Goal: Information Seeking & Learning: Understand process/instructions

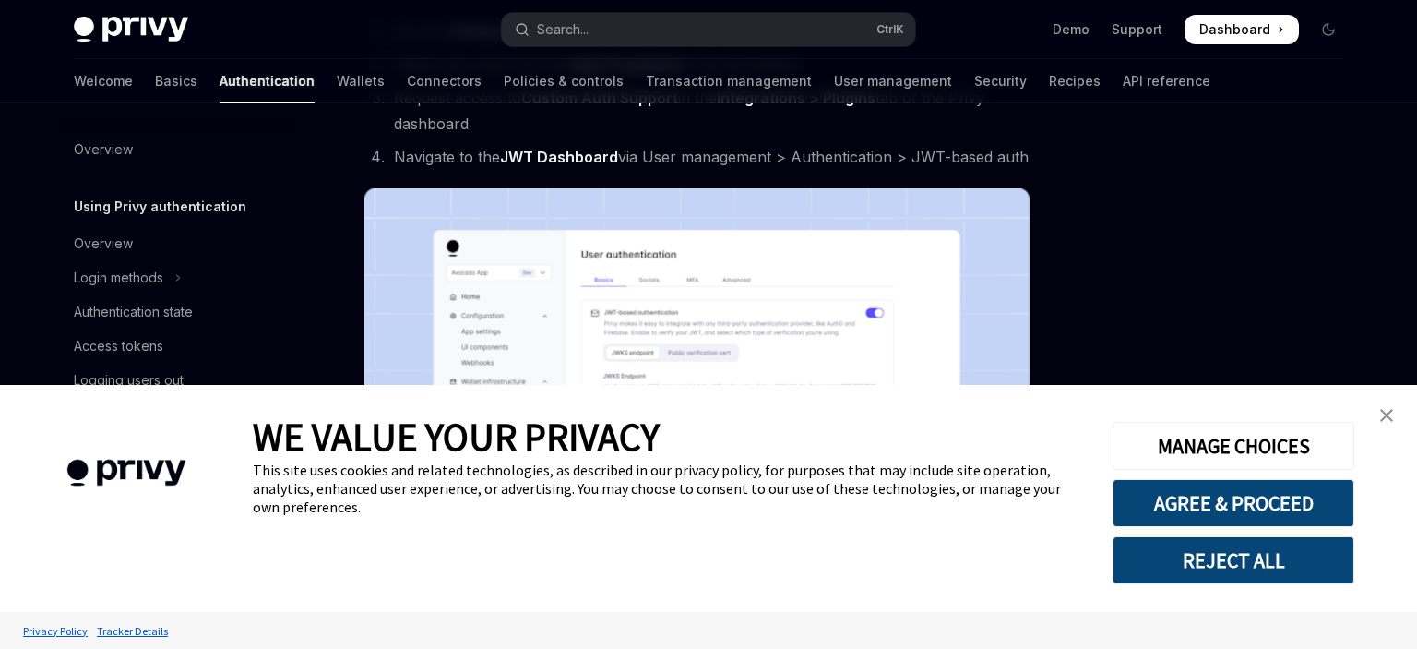
scroll to position [292, 0]
drag, startPoint x: 1376, startPoint y: 416, endPoint x: 1199, endPoint y: 387, distance: 179.6
click at [1377, 416] on link "close banner" at bounding box center [1386, 415] width 37 height 37
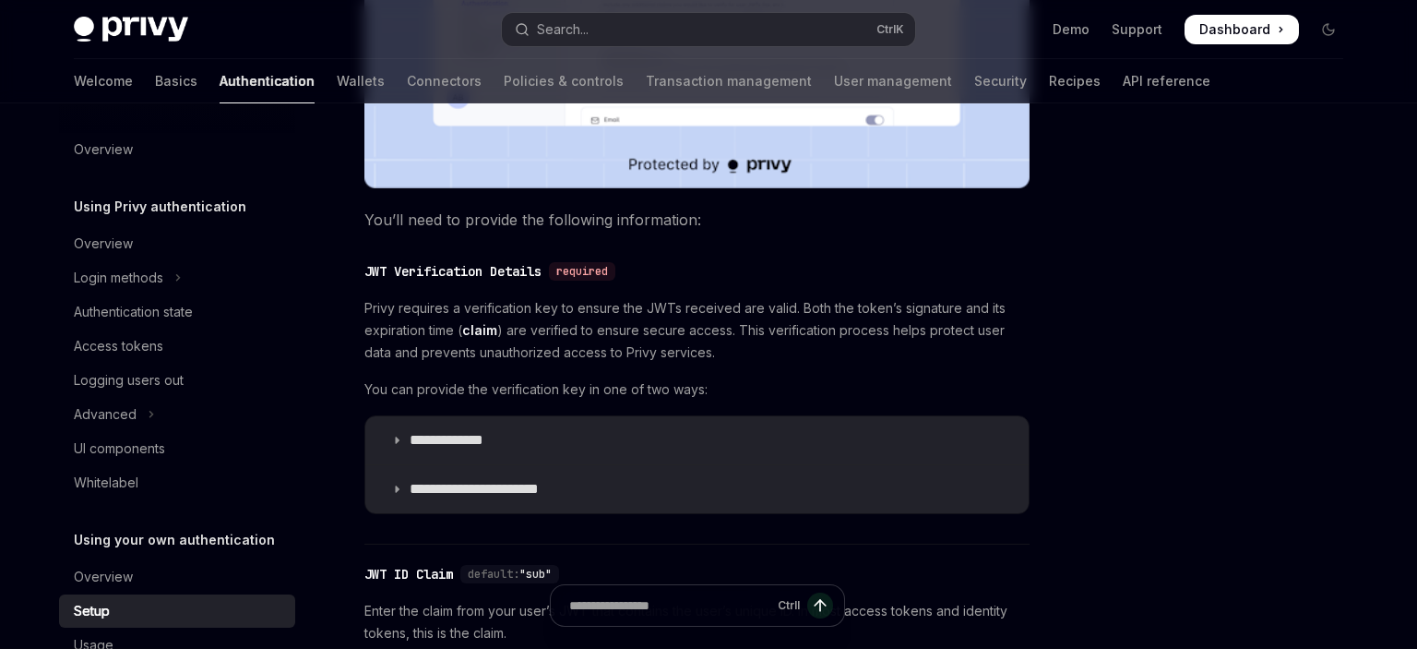
scroll to position [785, 0]
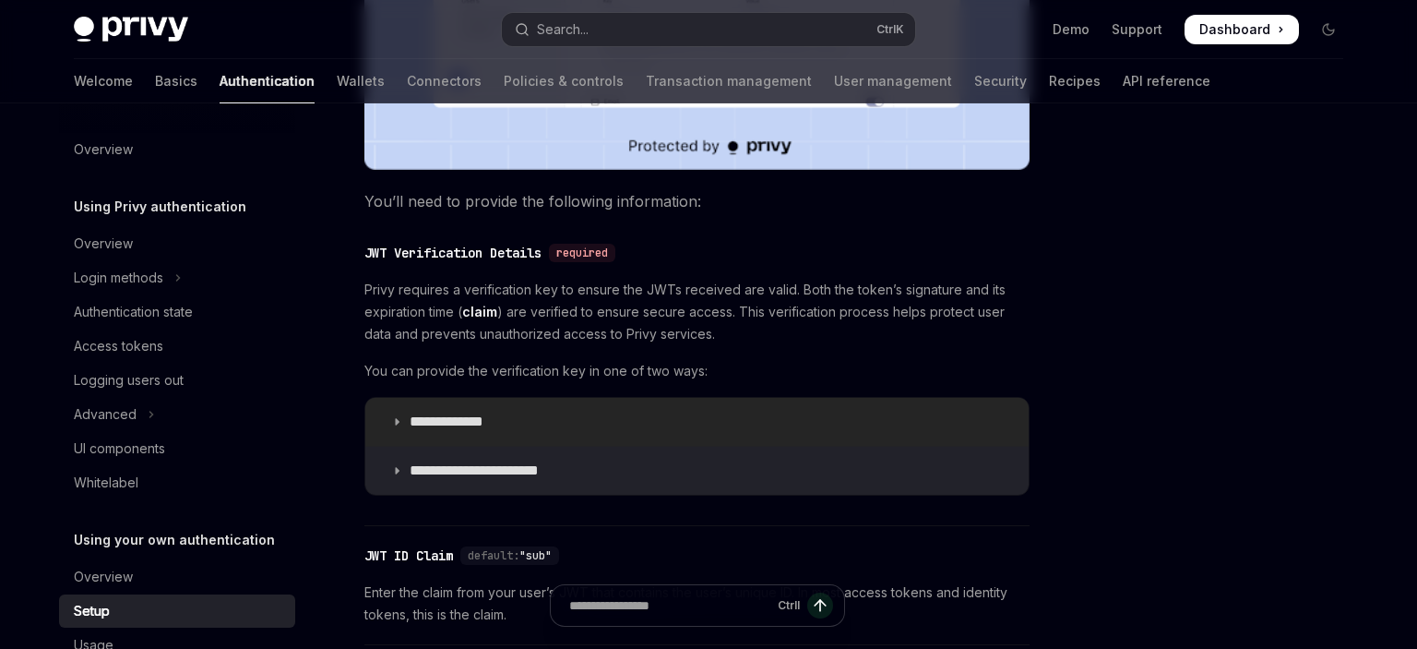
click at [494, 423] on p "**********" at bounding box center [465, 421] width 110 height 18
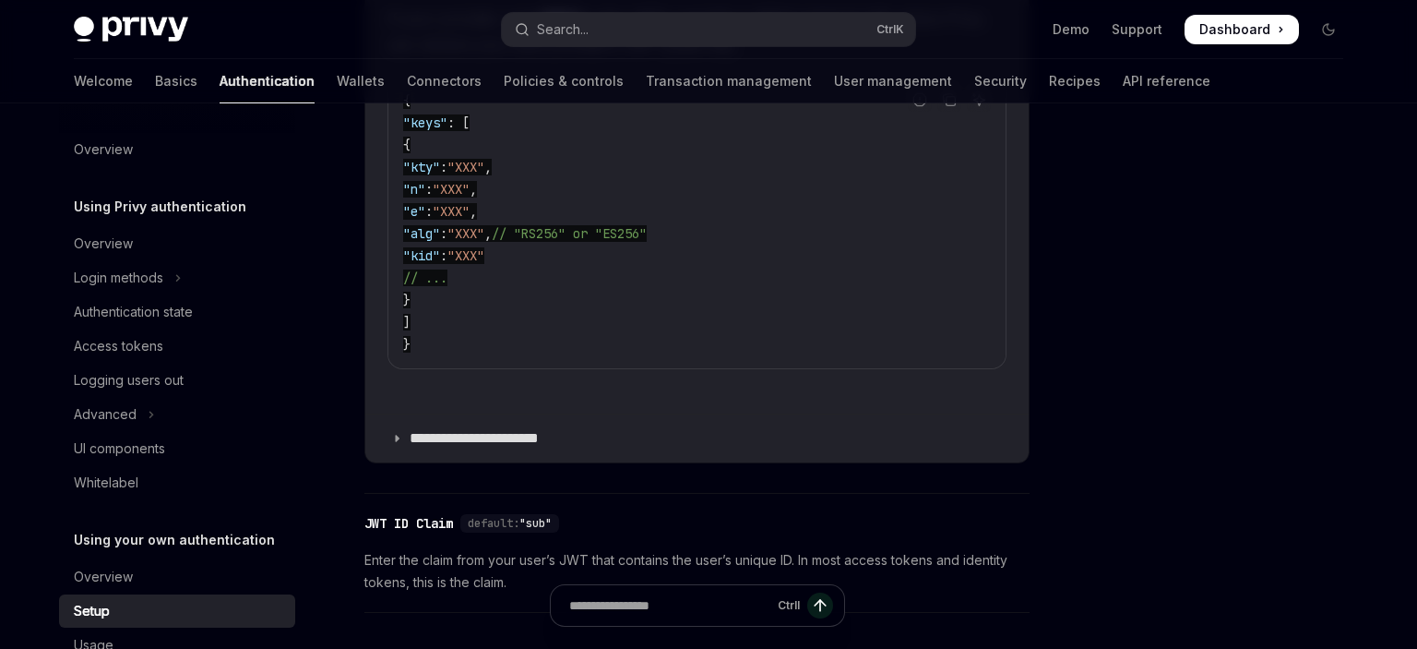
scroll to position [1272, 0]
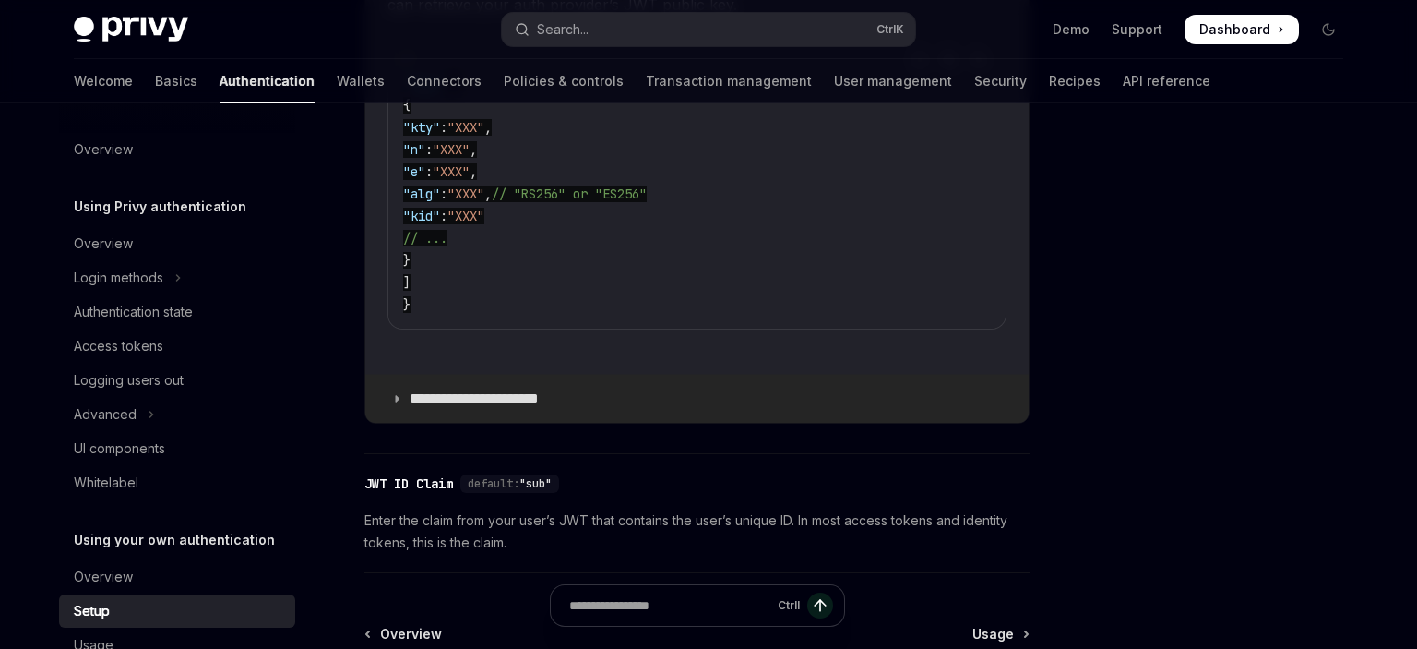
click at [483, 410] on summary "**********" at bounding box center [696, 399] width 663 height 48
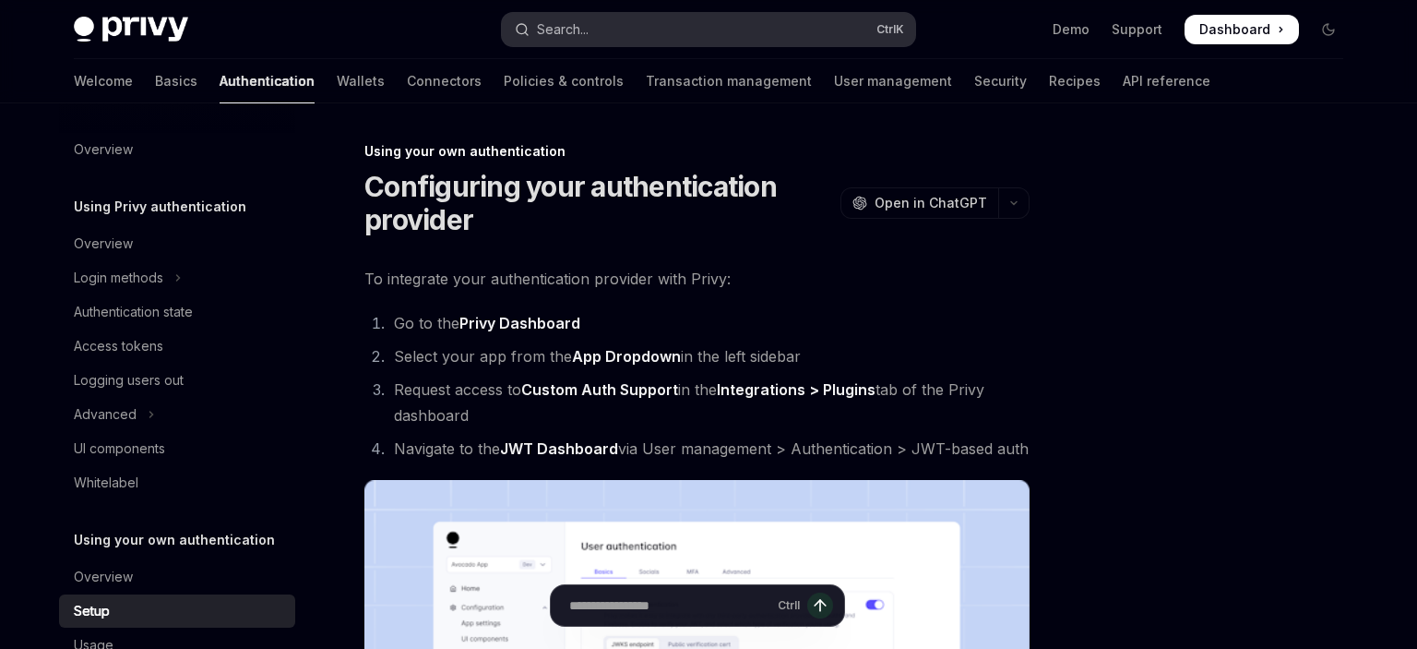
click at [644, 29] on button "Search... Ctrl K" at bounding box center [708, 29] width 413 height 33
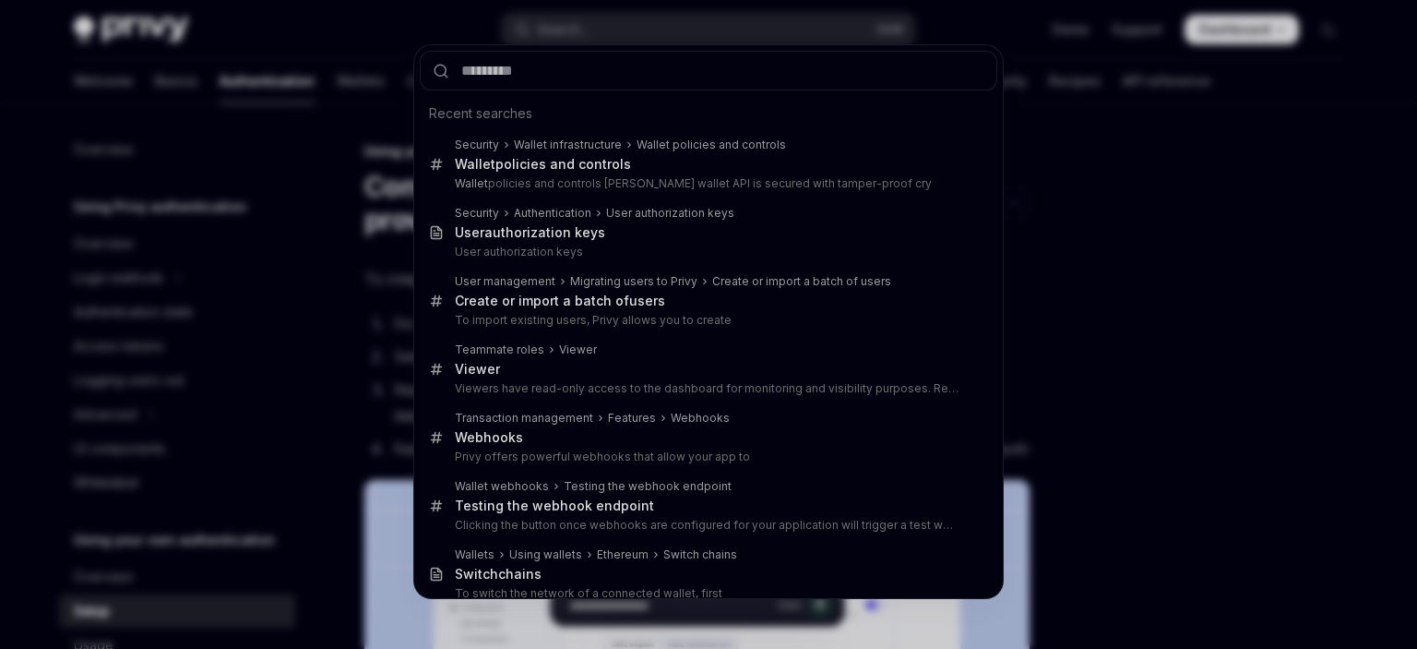
drag, startPoint x: 1163, startPoint y: 271, endPoint x: 1124, endPoint y: 275, distance: 39.8
click at [1164, 271] on div "Recent searches Security Wallet infrastructure Wallet policies and controls Wal…" at bounding box center [708, 324] width 1417 height 649
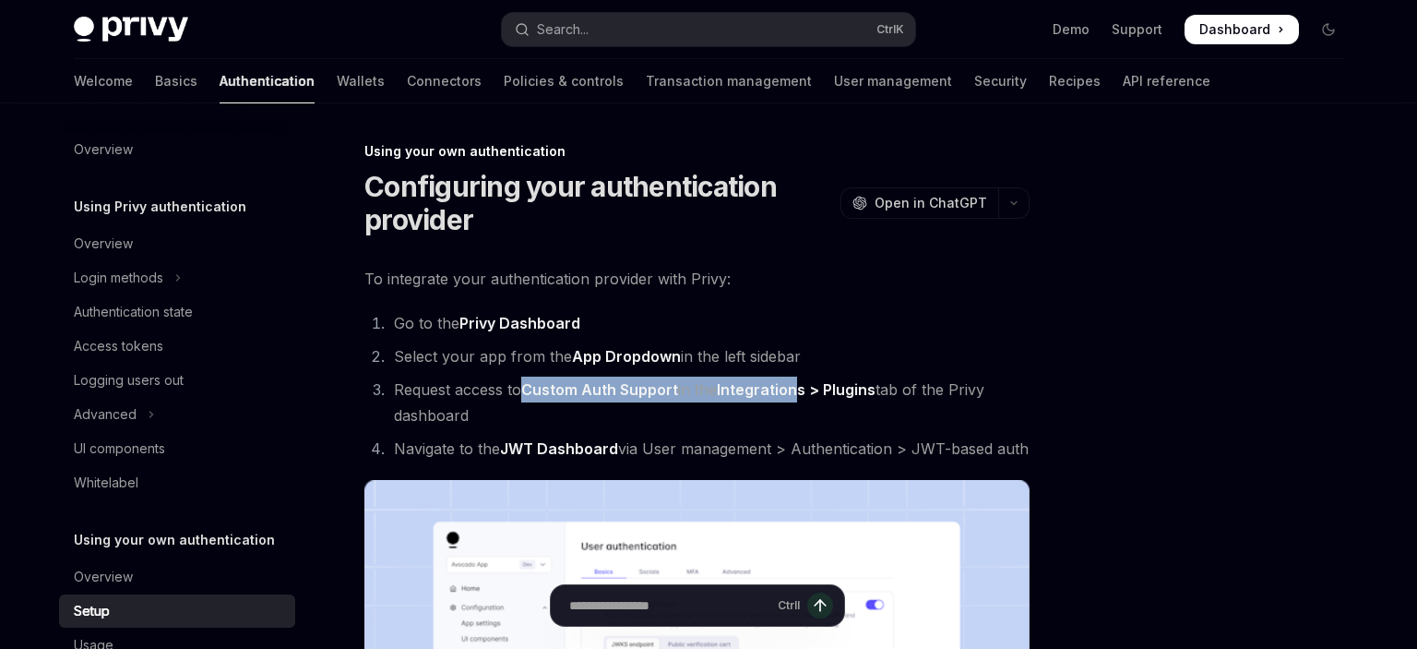
drag, startPoint x: 524, startPoint y: 399, endPoint x: 809, endPoint y: 393, distance: 285.1
click at [809, 393] on li "Request access to Custom Auth Support in the Integrations > Plugins tab of the …" at bounding box center [708, 402] width 641 height 52
click at [809, 393] on link "Integrations > Plugins" at bounding box center [796, 389] width 159 height 19
click at [836, 312] on li "Go to the Privy Dashboard" at bounding box center [708, 323] width 641 height 26
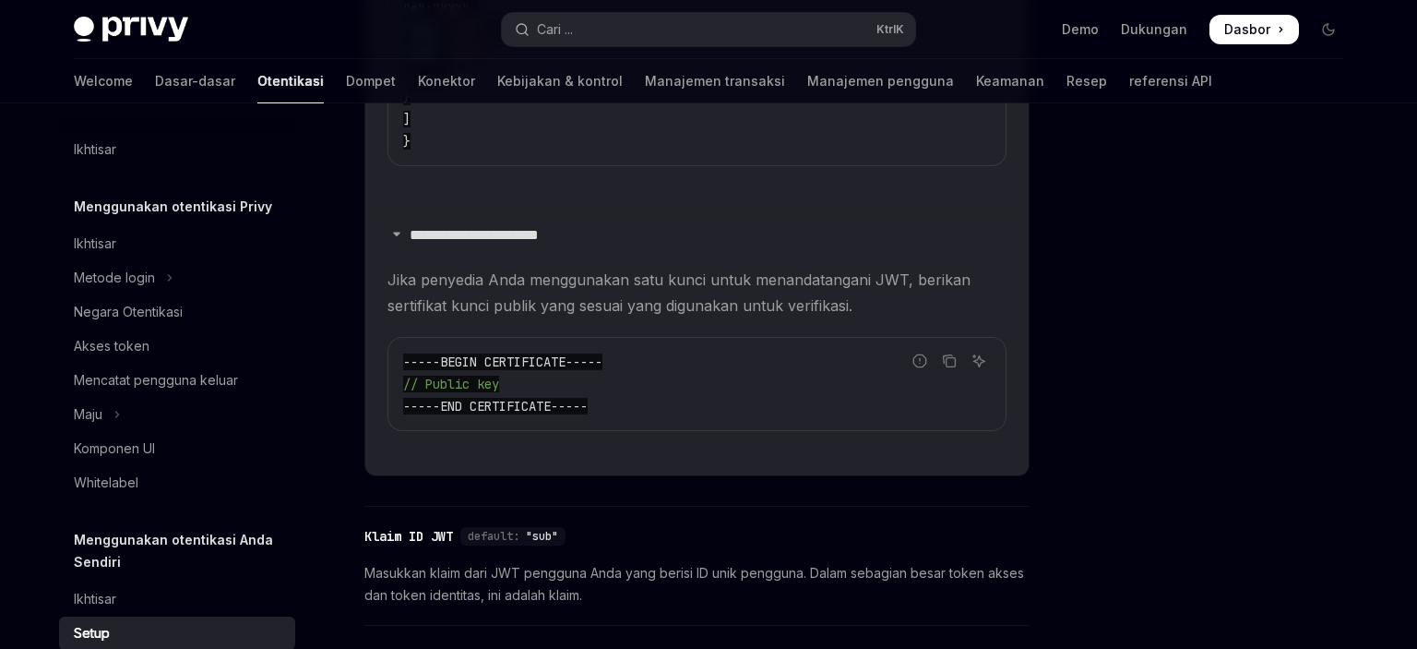
scroll to position [1733, 0]
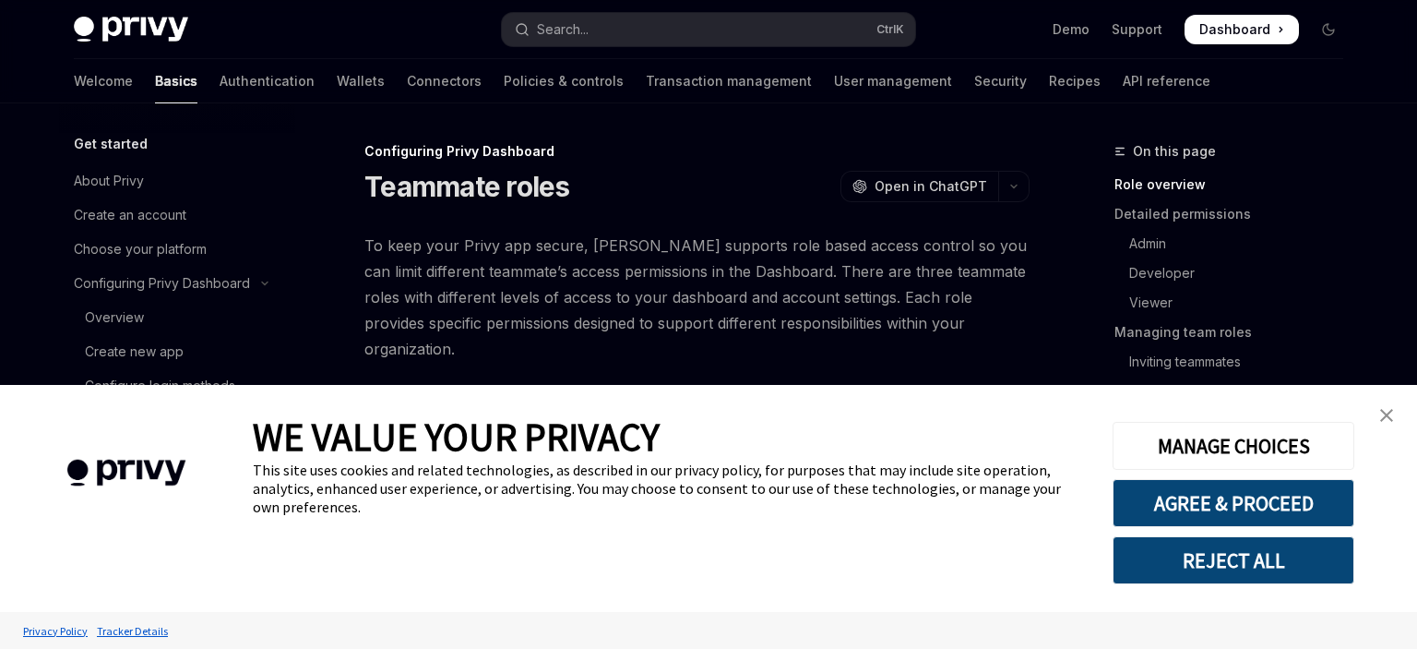
scroll to position [195, 0]
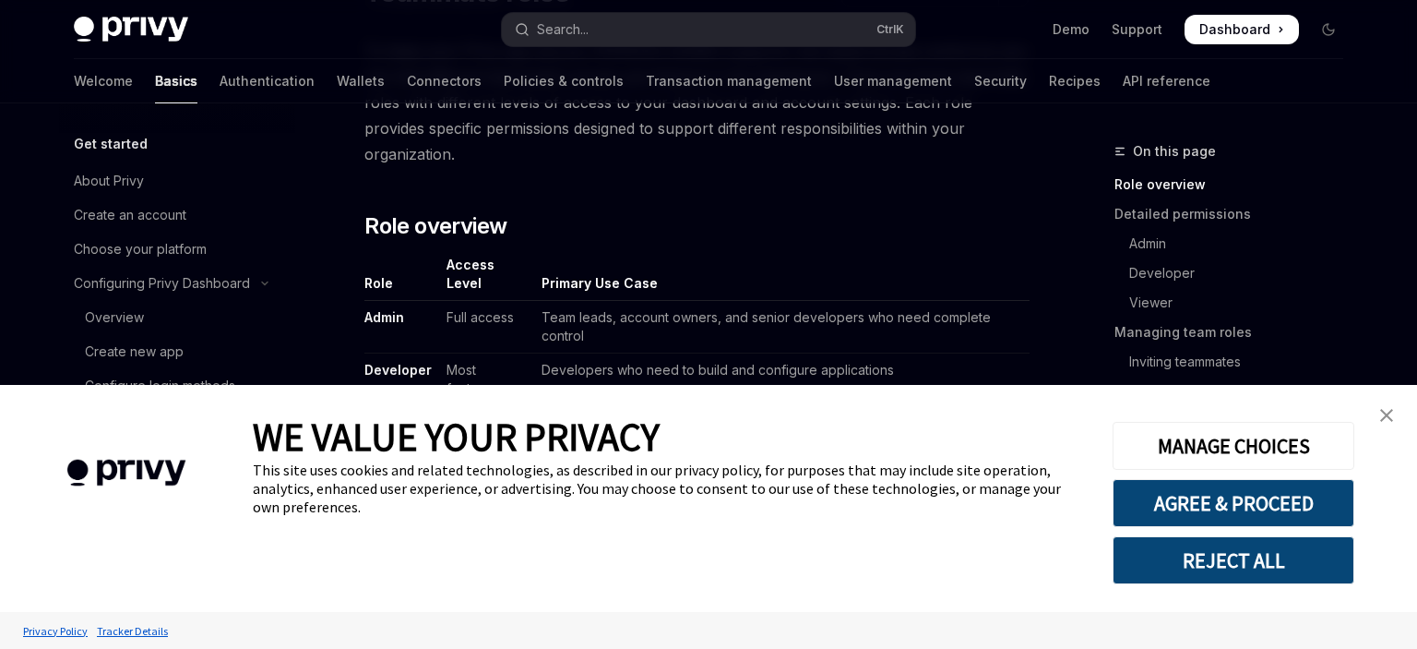
click at [1394, 415] on link "close banner" at bounding box center [1386, 415] width 37 height 37
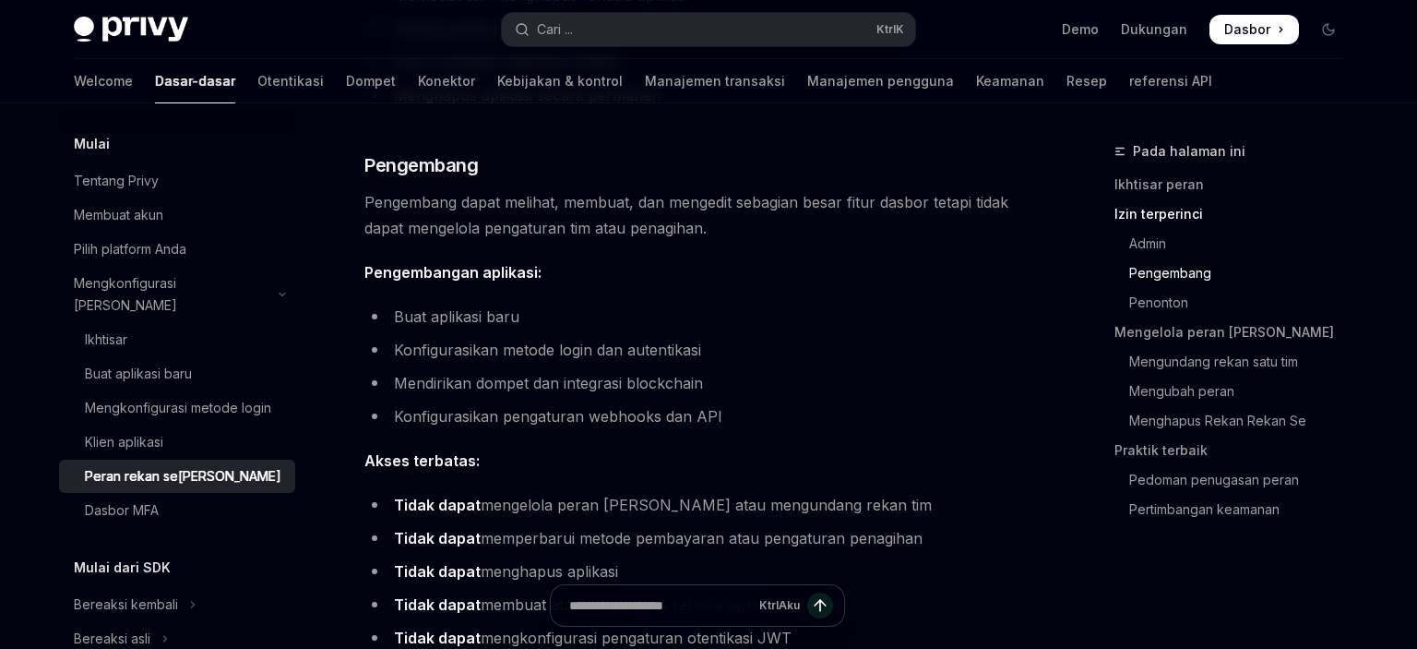
scroll to position [1266, 0]
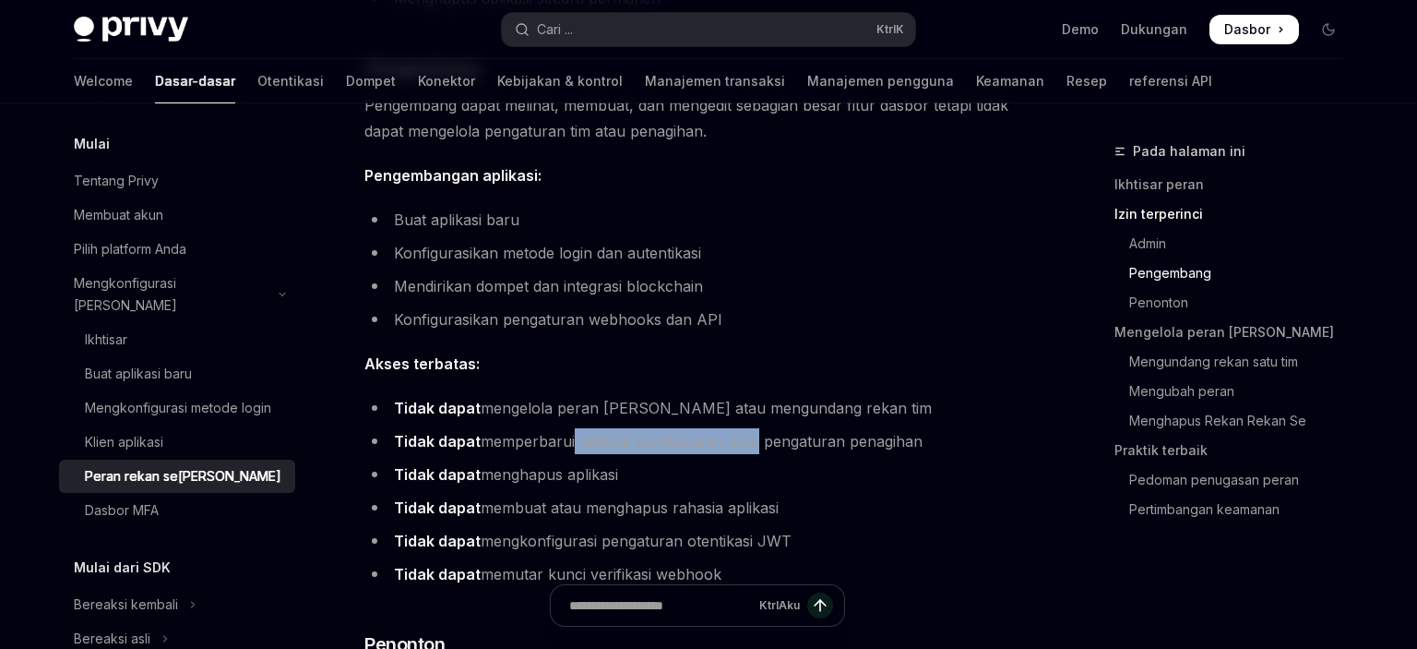
drag, startPoint x: 598, startPoint y: 443, endPoint x: 751, endPoint y: 450, distance: 153.3
click at [751, 450] on li "Tidak dapat memperbarui metode pembayaran atau pengaturan penagihan" at bounding box center [696, 441] width 665 height 26
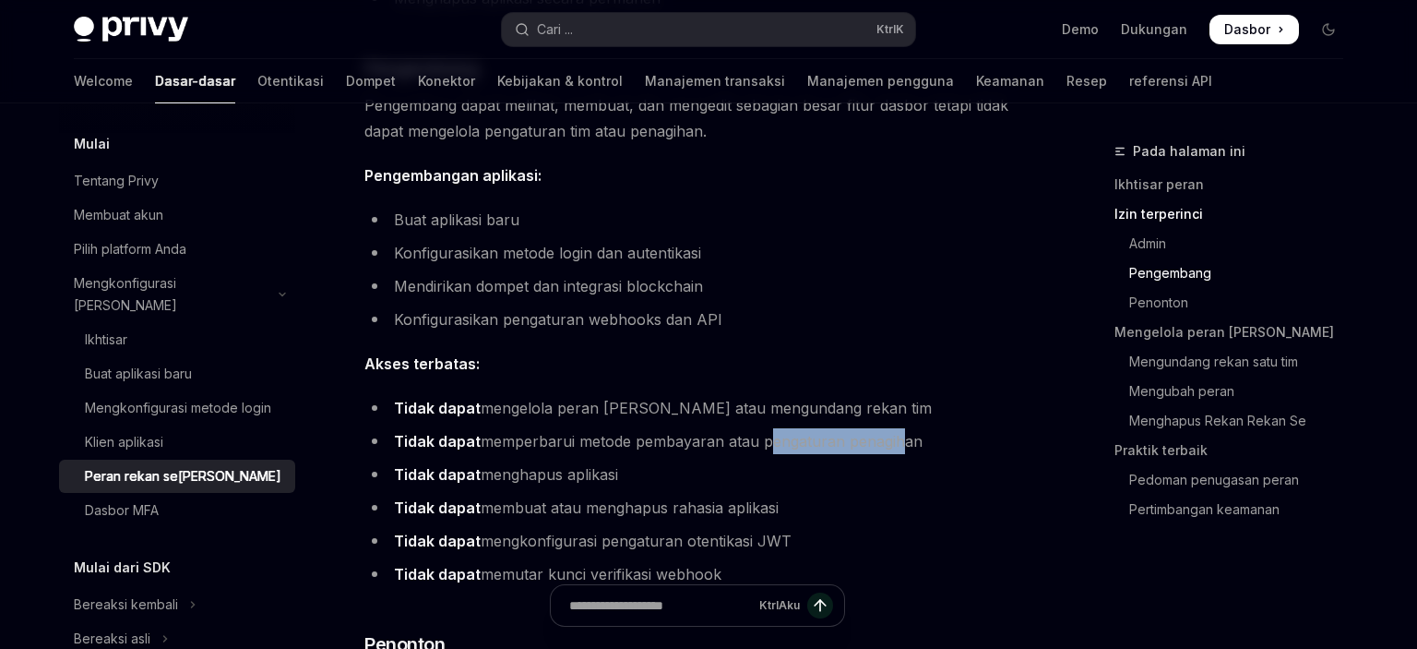
drag, startPoint x: 791, startPoint y: 441, endPoint x: 939, endPoint y: 440, distance: 147.6
click at [903, 440] on li "Tidak dapat memperbarui metode pembayaran atau pengaturan penagihan" at bounding box center [696, 441] width 665 height 26
click at [943, 440] on li "Tidak dapat memperbarui metode pembayaran atau pengaturan penagihan" at bounding box center [696, 441] width 665 height 26
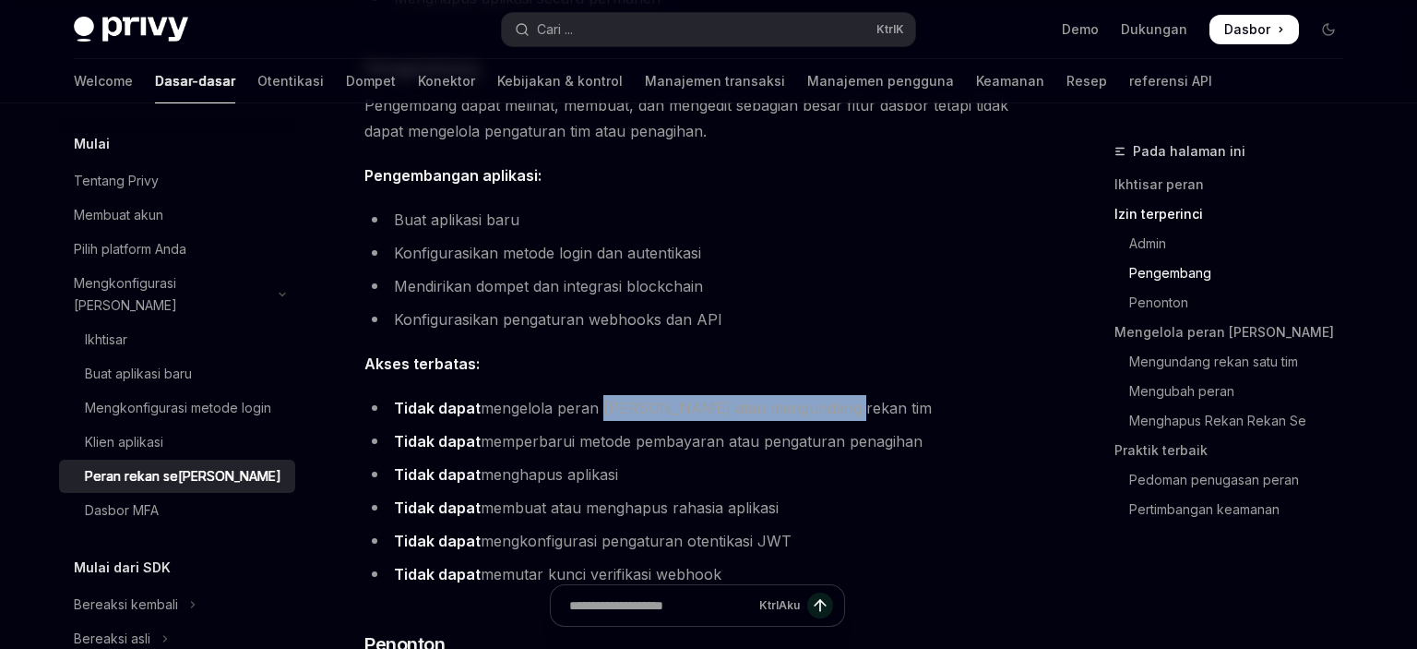
drag, startPoint x: 598, startPoint y: 391, endPoint x: 828, endPoint y: 399, distance: 230.8
click at [836, 399] on li "Tidak dapat mengelola peran tim atau mengundang rekan tim" at bounding box center [696, 408] width 665 height 26
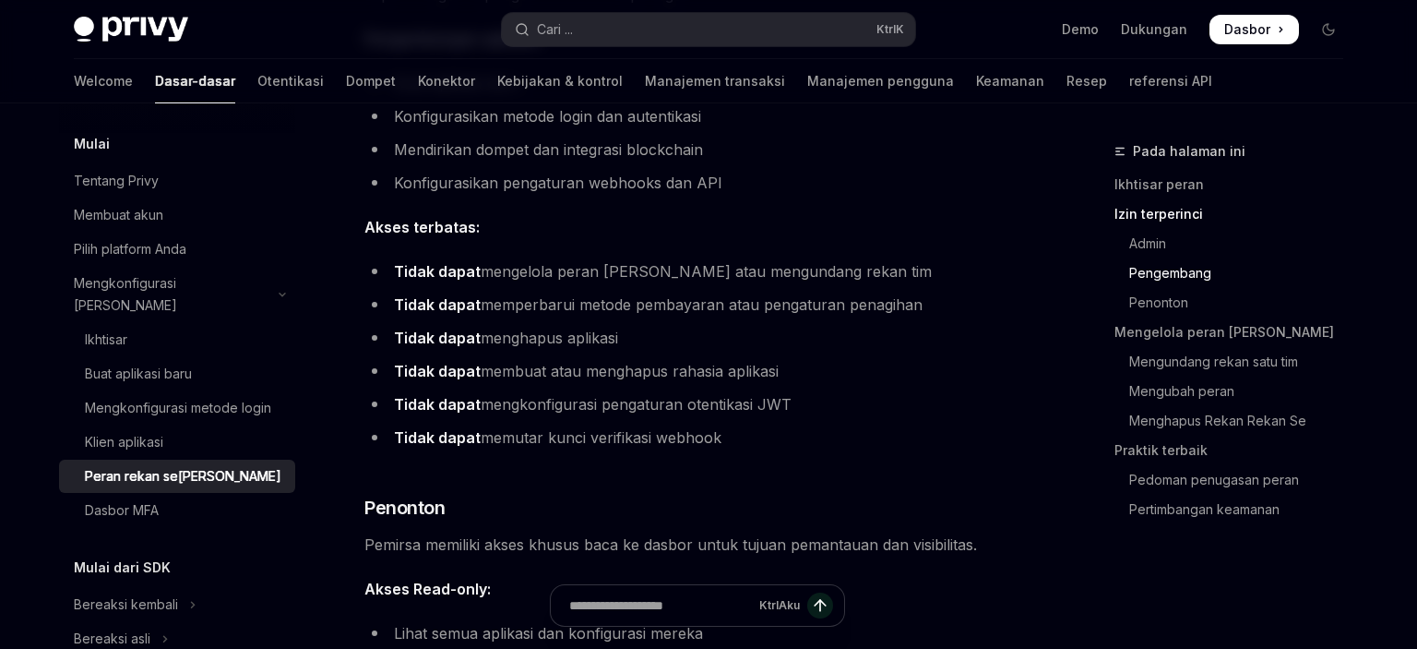
scroll to position [1363, 0]
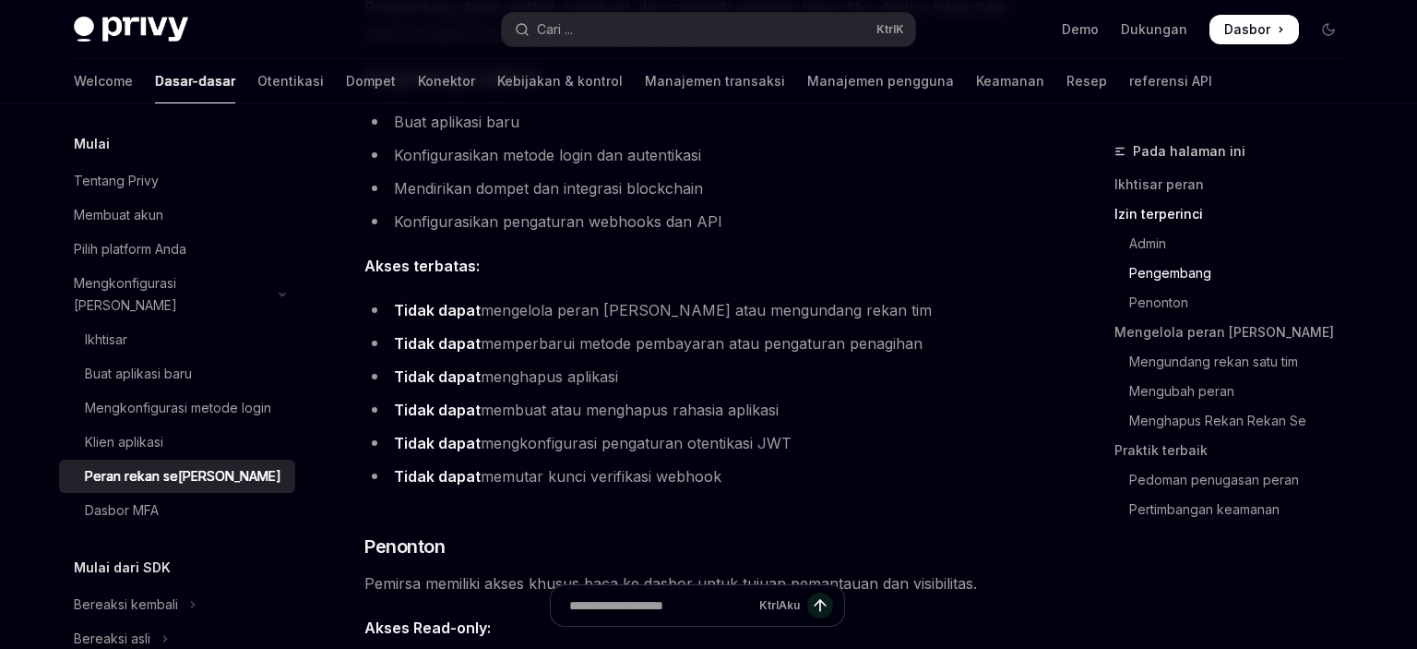
drag, startPoint x: 589, startPoint y: 441, endPoint x: 891, endPoint y: 444, distance: 302.6
click at [873, 442] on li "Tidak dapat mengkonfigurasi pengaturan otentikasi JWT" at bounding box center [696, 443] width 665 height 26
click at [913, 447] on li "Tidak dapat mengkonfigurasi pengaturan otentikasi JWT" at bounding box center [696, 443] width 665 height 26
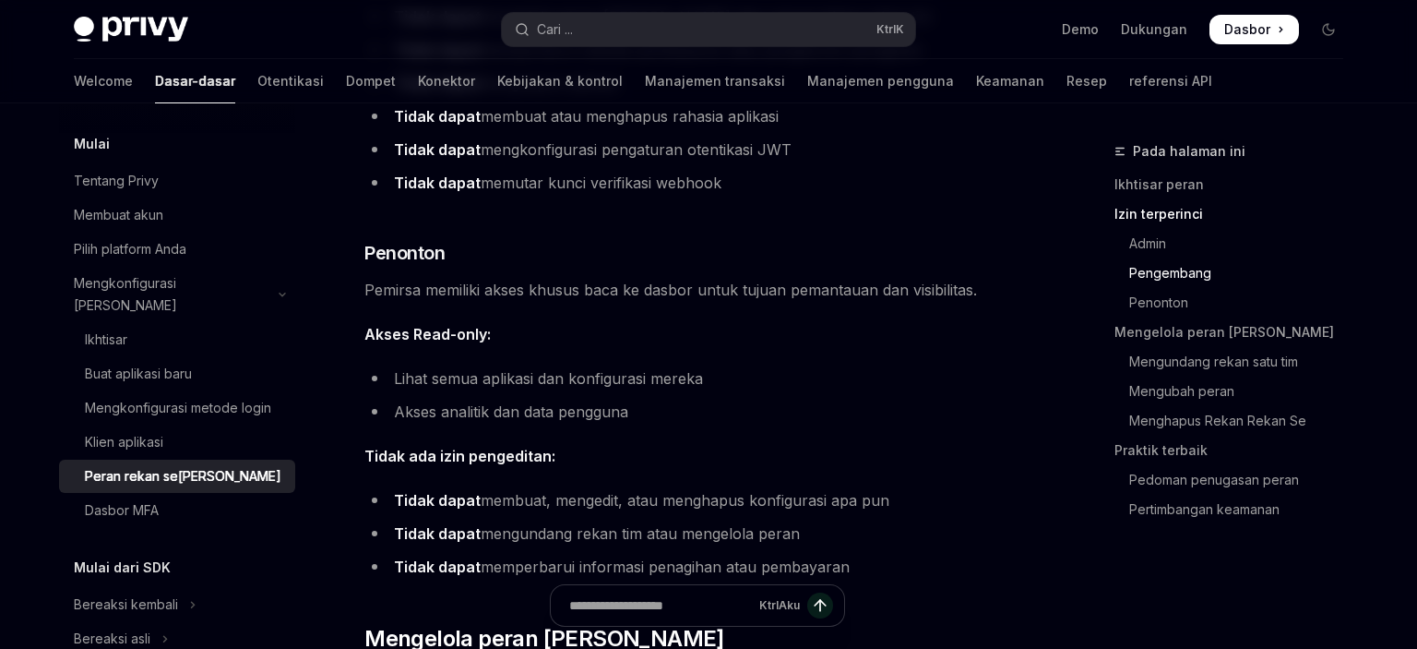
scroll to position [1656, 0]
